Goal: Task Accomplishment & Management: Use online tool/utility

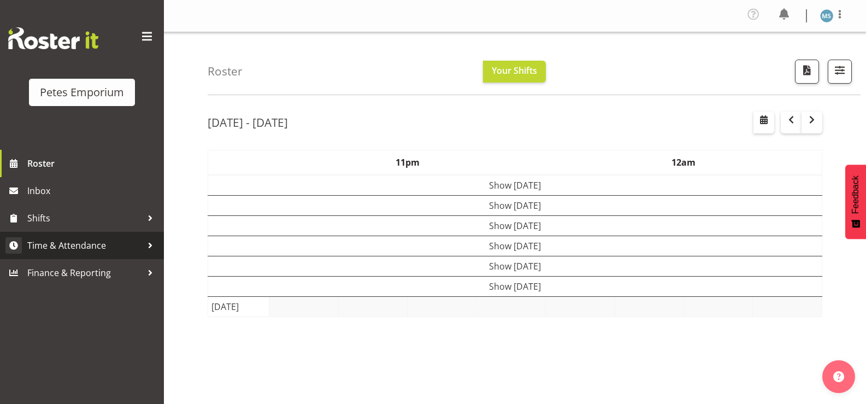
click at [85, 248] on span "Time & Attendance" at bounding box center [84, 245] width 115 height 16
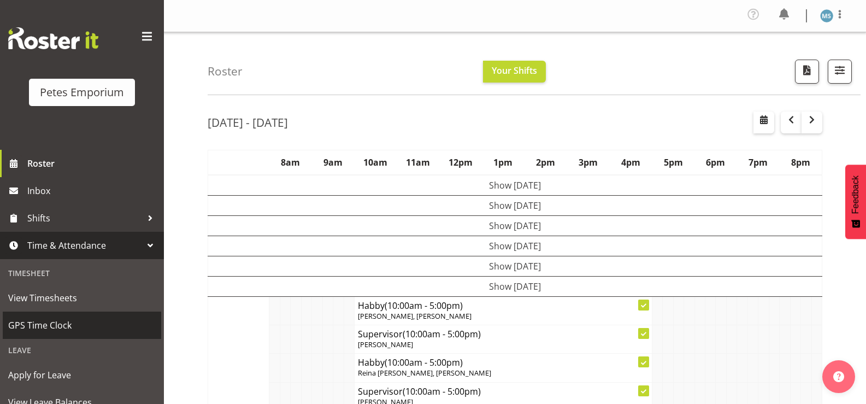
click at [77, 328] on span "GPS Time Clock" at bounding box center [82, 325] width 148 height 16
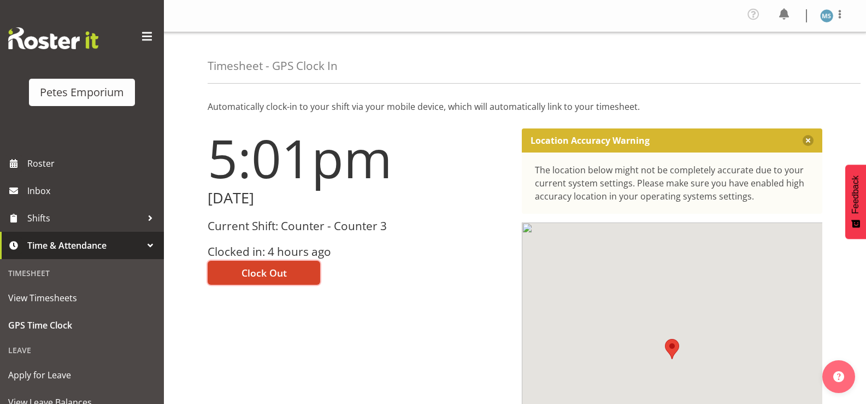
click at [285, 275] on span "Clock Out" at bounding box center [264, 273] width 45 height 14
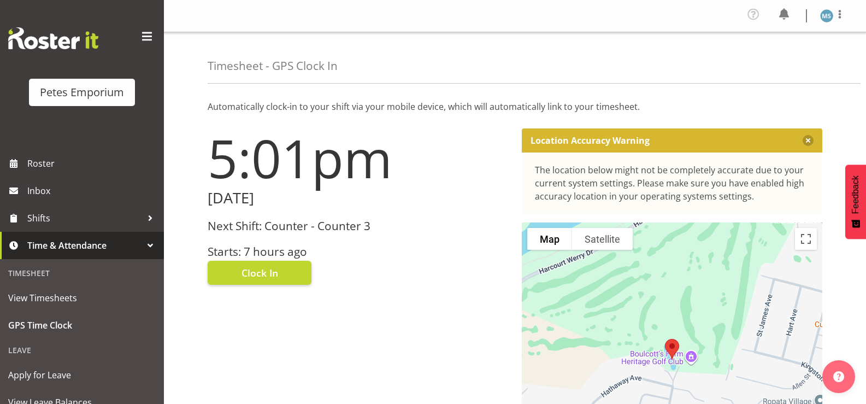
click at [827, 20] on img at bounding box center [826, 15] width 13 height 13
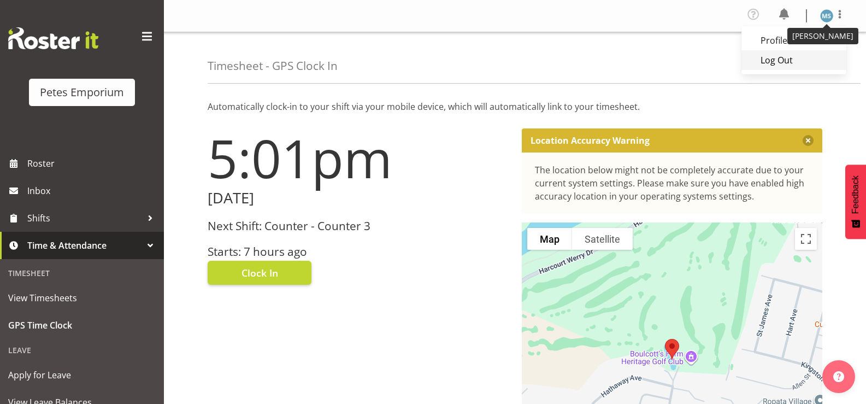
click at [777, 65] on link "Log Out" at bounding box center [794, 60] width 105 height 20
